Goal: Transaction & Acquisition: Purchase product/service

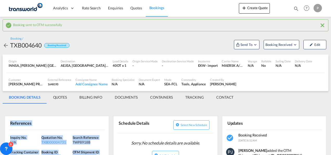
scroll to position [52, 0]
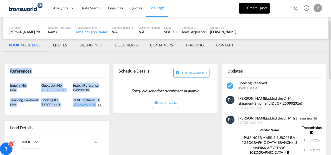
click at [255, 7] on button "Create Quote" at bounding box center [254, 8] width 31 height 10
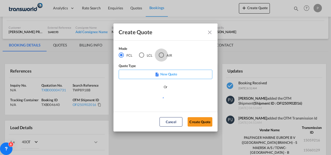
click at [163, 55] on div "AIR" at bounding box center [161, 54] width 5 height 5
click at [203, 123] on button "Create Quote" at bounding box center [200, 121] width 25 height 9
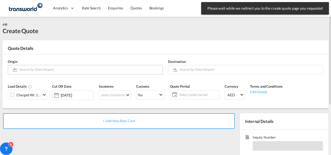
click at [49, 70] on input "Search by Door/Airport" at bounding box center [89, 69] width 141 height 9
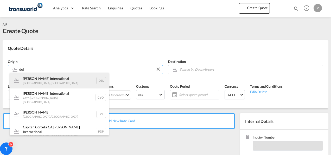
click at [54, 83] on div "[PERSON_NAME] International [GEOGRAPHIC_DATA] , [GEOGRAPHIC_DATA] DEL" at bounding box center [59, 81] width 99 height 16
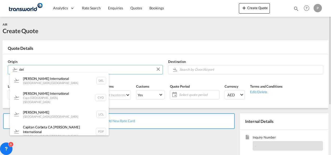
type input "[PERSON_NAME] International, [GEOGRAPHIC_DATA], [GEOGRAPHIC_DATA]"
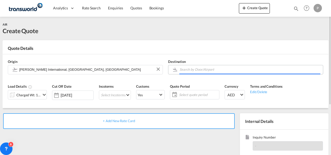
click at [196, 69] on input "Search by Door/Airport" at bounding box center [250, 69] width 141 height 9
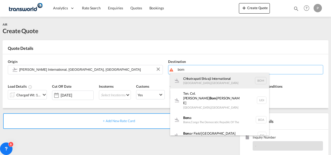
click at [200, 82] on div "Chhatrapati Shivaji International [GEOGRAPHIC_DATA] , [GEOGRAPHIC_DATA] BOM" at bounding box center [219, 81] width 99 height 16
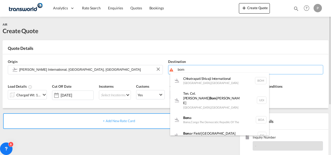
type input "Chhatrapati Shivaji International, [GEOGRAPHIC_DATA], BOM"
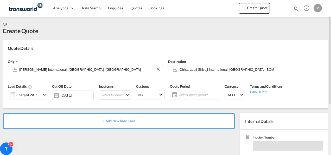
click at [46, 95] on md-icon "icon-chevron-down" at bounding box center [44, 94] width 6 height 6
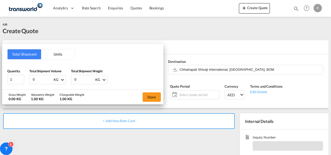
drag, startPoint x: 41, startPoint y: 80, endPoint x: 37, endPoint y: 78, distance: 3.6
click at [31, 79] on div "0 KG CBM CFT KG LB" at bounding box center [47, 79] width 36 height 9
type input "16213"
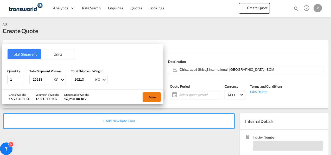
type input "16213"
click at [153, 95] on button "Done" at bounding box center [152, 96] width 18 height 9
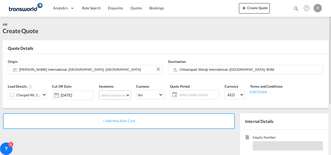
click at [116, 96] on md-select "Select Incoterms CIF - export Cost,Insurance and Freight DAP - export Delivered…" at bounding box center [115, 94] width 32 height 9
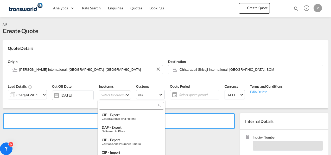
click at [120, 105] on input "search" at bounding box center [130, 105] width 58 height 5
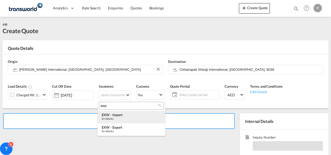
type input "exw"
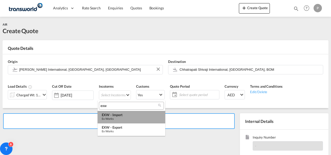
click at [125, 117] on div "Ex Works" at bounding box center [131, 118] width 59 height 3
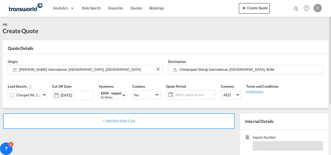
scroll to position [52, 0]
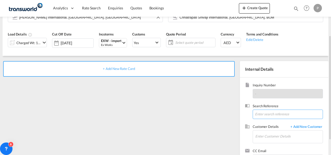
click at [265, 112] on input at bounding box center [288, 113] width 70 height 9
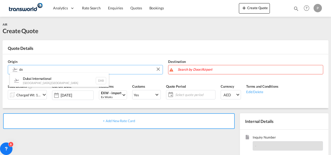
type input "d"
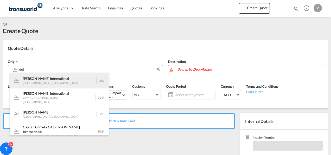
click at [48, 81] on div "[PERSON_NAME] International [GEOGRAPHIC_DATA] , [GEOGRAPHIC_DATA] DEL" at bounding box center [59, 81] width 99 height 16
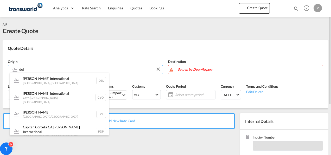
type input "[PERSON_NAME] International, [GEOGRAPHIC_DATA], [GEOGRAPHIC_DATA]"
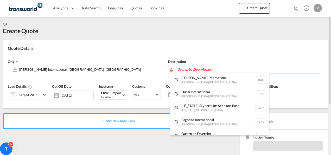
click at [218, 70] on body "Analytics Dashboard Rate Search Enquiries Quotes Bookings" at bounding box center [165, 77] width 331 height 155
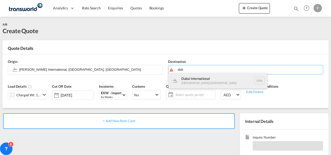
click at [213, 79] on div "Dubai International [GEOGRAPHIC_DATA] , [GEOGRAPHIC_DATA] DXB" at bounding box center [218, 81] width 99 height 16
type input "Dubai International, [GEOGRAPHIC_DATA], DXB"
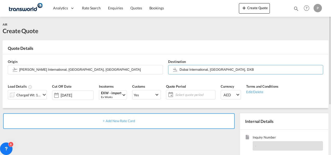
click at [192, 91] on span "Select quote period" at bounding box center [194, 94] width 41 height 7
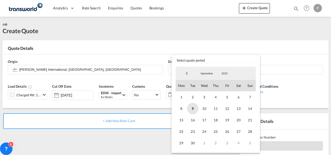
click at [194, 108] on span "9" at bounding box center [192, 108] width 11 height 11
click at [194, 142] on span "30" at bounding box center [192, 142] width 11 height 11
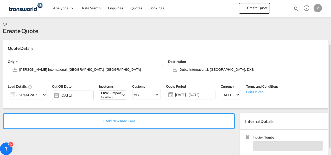
scroll to position [73, 0]
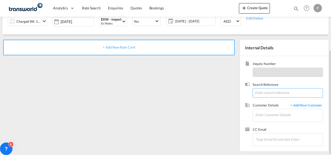
click at [259, 92] on input at bounding box center [288, 92] width 70 height 9
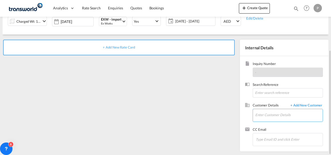
click at [270, 112] on input "Enter Customer Details" at bounding box center [289, 115] width 67 height 12
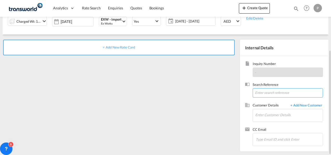
click at [274, 90] on input at bounding box center [288, 92] width 70 height 9
paste input "100596913200003"
type input "100596913200003"
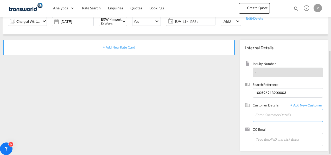
click at [270, 115] on input "Enter Customer Details" at bounding box center [289, 115] width 67 height 12
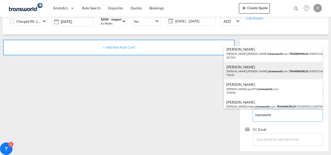
scroll to position [26, 0]
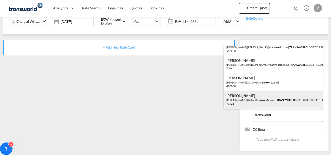
click at [272, 96] on div "[PERSON_NAME] [PERSON_NAME].thakur@ transworld .com | TRANSWORLD INTEGRATED LOG…" at bounding box center [273, 99] width 99 height 18
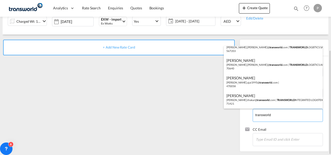
type input "TRANSWORLD INTEGRATED LOGISTEK PRIVATE LIMITED, [PERSON_NAME], [PERSON_NAME][EM…"
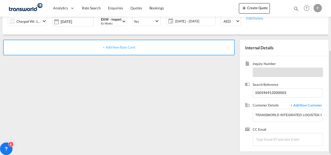
click at [109, 45] on span "+ Add New Rate Card" at bounding box center [119, 47] width 32 height 4
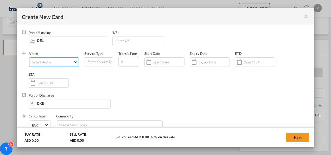
click at [52, 62] on md-select "Select Airline AIR EXPRESS S.A. (1166- / -) CMA CGM Air Cargo (1140-2C / -) DDW…" at bounding box center [54, 61] width 50 height 9
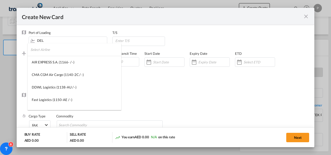
click at [60, 51] on input "search" at bounding box center [75, 49] width 91 height 13
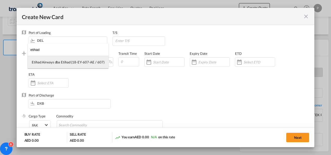
type input "etihad"
click at [58, 61] on div "Etihad Airways dba Etihad (18-EY-607-AE / 607)" at bounding box center [68, 62] width 73 height 5
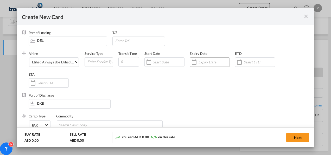
click at [210, 61] on input "Create New Card ..." at bounding box center [213, 62] width 31 height 4
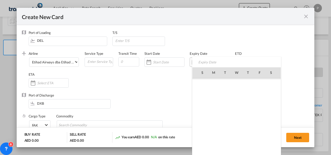
scroll to position [120661, 0]
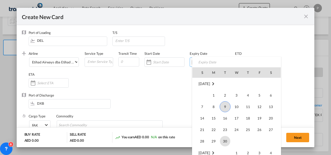
click at [225, 138] on span "30" at bounding box center [225, 141] width 10 height 10
type input "[DATE]"
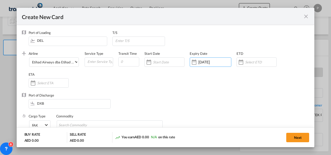
scroll to position [26, 0]
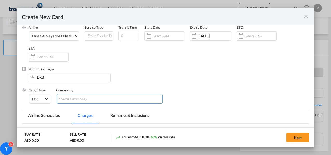
click at [90, 98] on input "Chips input." at bounding box center [83, 99] width 48 height 8
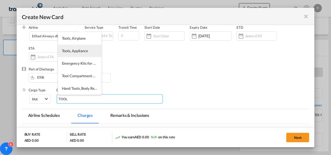
type input "TOOL"
click at [80, 50] on span "Tools, Appliance" at bounding box center [75, 50] width 26 height 4
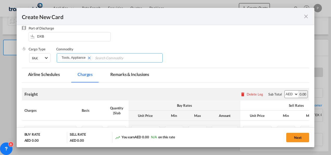
scroll to position [104, 0]
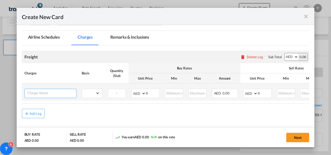
click at [57, 93] on input "Charge Name" at bounding box center [51, 93] width 49 height 8
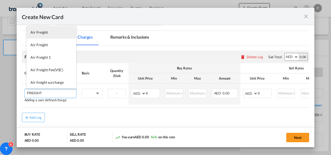
click at [47, 35] on li "Air Freight" at bounding box center [52, 32] width 50 height 13
type input "Air Freight"
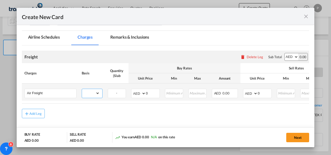
click at [99, 92] on select "gross_weight volumetric_weight per_shipment per_bl per_km % on air freight per_…" at bounding box center [91, 93] width 18 height 8
select select "per_shipment"
click at [82, 89] on select "gross_weight volumetric_weight per_shipment per_bl per_km % on air freight per_…" at bounding box center [91, 93] width 18 height 8
click at [150, 92] on input "0" at bounding box center [153, 93] width 14 height 8
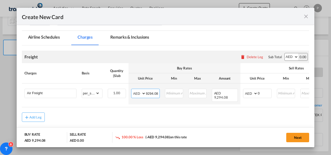
type input "9294.08"
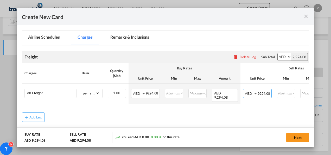
type input "9294.08"
click at [296, 138] on button "Next" at bounding box center [298, 137] width 23 height 9
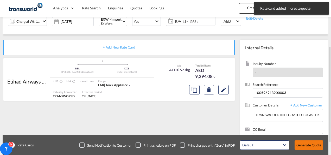
click at [312, 145] on button "Generate Quote" at bounding box center [309, 144] width 29 height 9
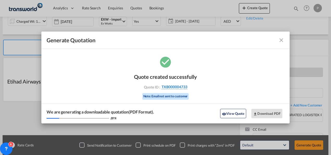
click at [181, 86] on span "TXB000004733" at bounding box center [175, 86] width 26 height 5
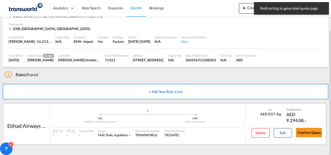
scroll to position [32, 0]
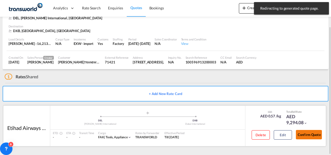
click at [310, 135] on button "Confirm Quote" at bounding box center [309, 134] width 26 height 9
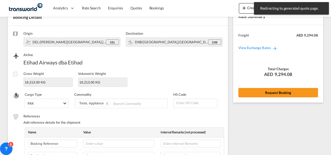
scroll to position [195, 0]
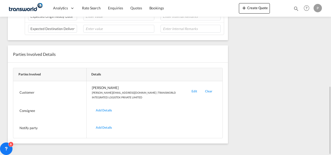
click at [194, 89] on div "Edit" at bounding box center [195, 92] width 14 height 14
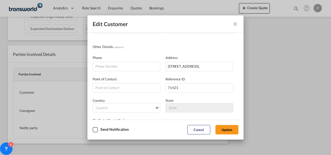
scroll to position [61, 0]
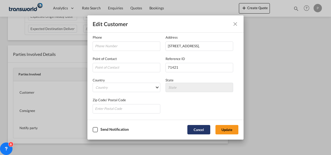
click at [196, 129] on button "Cancel" at bounding box center [199, 129] width 23 height 9
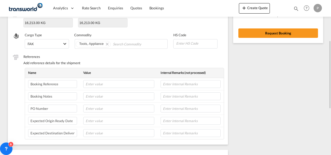
scroll to position [0, 0]
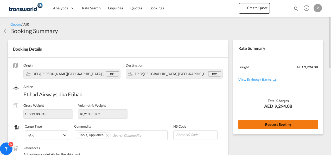
click at [278, 122] on button "Request Booking" at bounding box center [279, 124] width 80 height 9
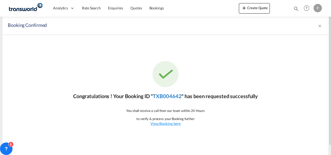
click at [170, 96] on link "TXB004642" at bounding box center [167, 96] width 29 height 6
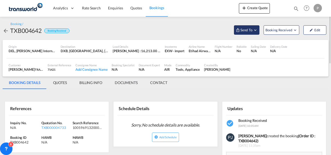
click at [256, 31] on md-icon "Open demo menu" at bounding box center [255, 30] width 5 height 5
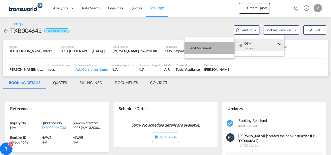
click at [204, 48] on span "Send Shipment" at bounding box center [200, 48] width 23 height 8
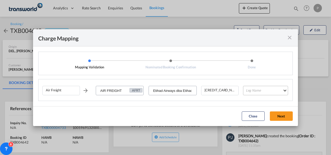
click at [265, 89] on md-select "Leg Name HANDLING ORIGIN HANDLING DESTINATION OTHERS TL PICK UP CUSTOMS ORIGIN …" at bounding box center [265, 90] width 45 height 9
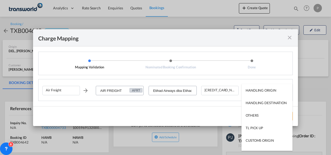
type md-option "HANDLING ORIGIN"
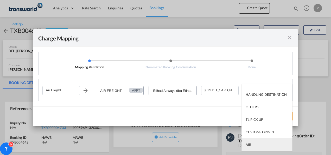
type md-option "AIR"
click at [264, 144] on md-option "AIR" at bounding box center [267, 144] width 51 height 13
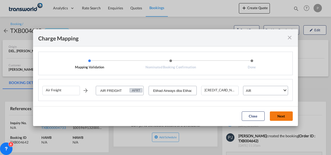
click at [282, 114] on button "Next" at bounding box center [281, 115] width 23 height 9
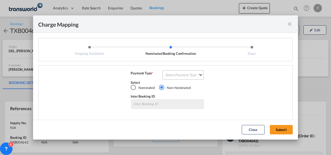
click at [180, 74] on md-select "Select Payment Type COLLECT PREPAID" at bounding box center [183, 74] width 41 height 9
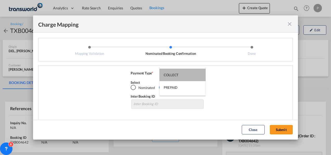
click at [180, 74] on md-option "COLLECT" at bounding box center [183, 75] width 46 height 13
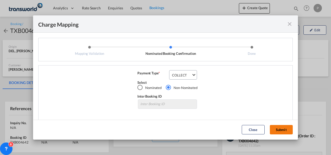
click at [283, 130] on button "Submit" at bounding box center [281, 129] width 23 height 9
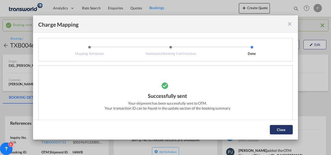
click at [280, 128] on button "Close" at bounding box center [281, 129] width 23 height 9
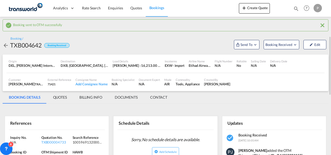
scroll to position [52, 0]
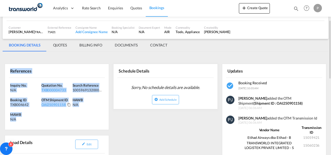
drag, startPoint x: 10, startPoint y: 71, endPoint x: 48, endPoint y: 118, distance: 60.9
click at [48, 118] on div "References Inquiry No. N/A Quotation No. TXB000004733 Search Reference 10059691…" at bounding box center [57, 97] width 104 height 66
copy div "References Inquiry No. N/A Quotation No. TXB000004733 Search Reference 10059691…"
